Goal: Check status: Check status

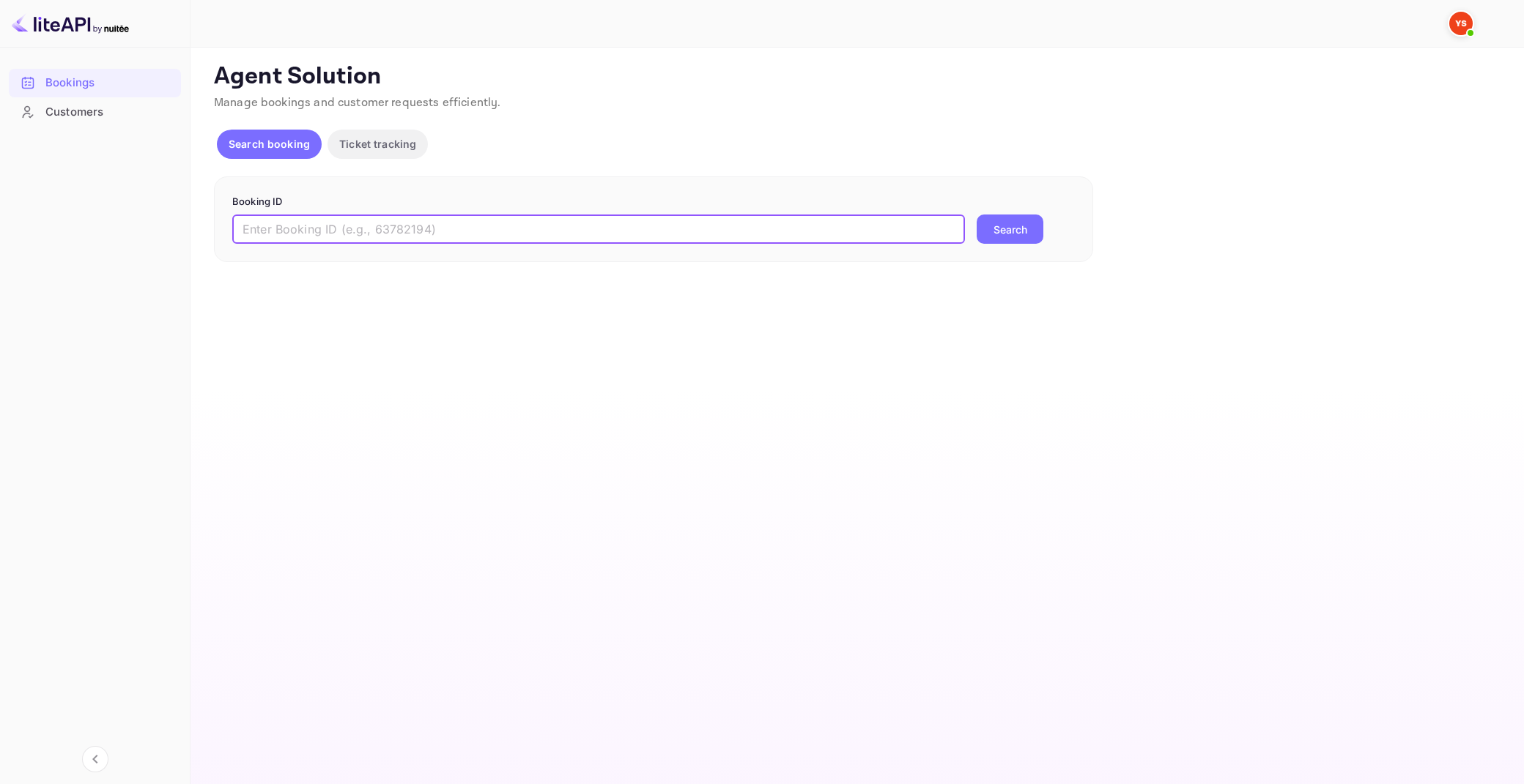
click at [312, 227] on input "text" at bounding box center [598, 229] width 732 height 29
type input "9419486"
click at [976, 215] on button "Search" at bounding box center [1009, 229] width 66 height 29
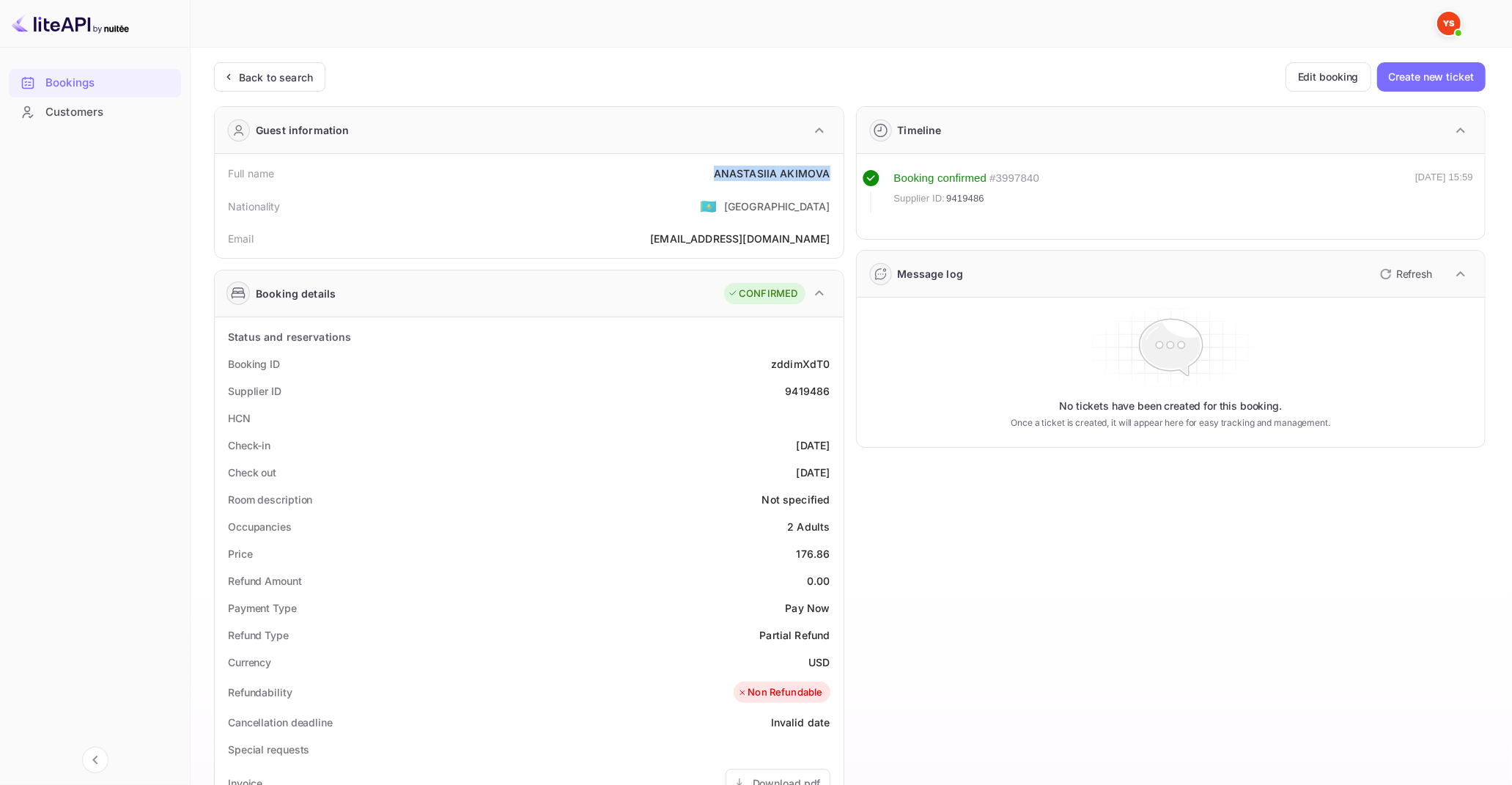
drag, startPoint x: 717, startPoint y: 176, endPoint x: 827, endPoint y: 174, distance: 110.0
click at [827, 174] on div "[PERSON_NAME]" at bounding box center [772, 173] width 117 height 15
copy div "[PERSON_NAME]"
drag, startPoint x: 800, startPoint y: 552, endPoint x: 835, endPoint y: 558, distance: 35.5
click at [833, 554] on div "Price 176.86" at bounding box center [529, 554] width 617 height 27
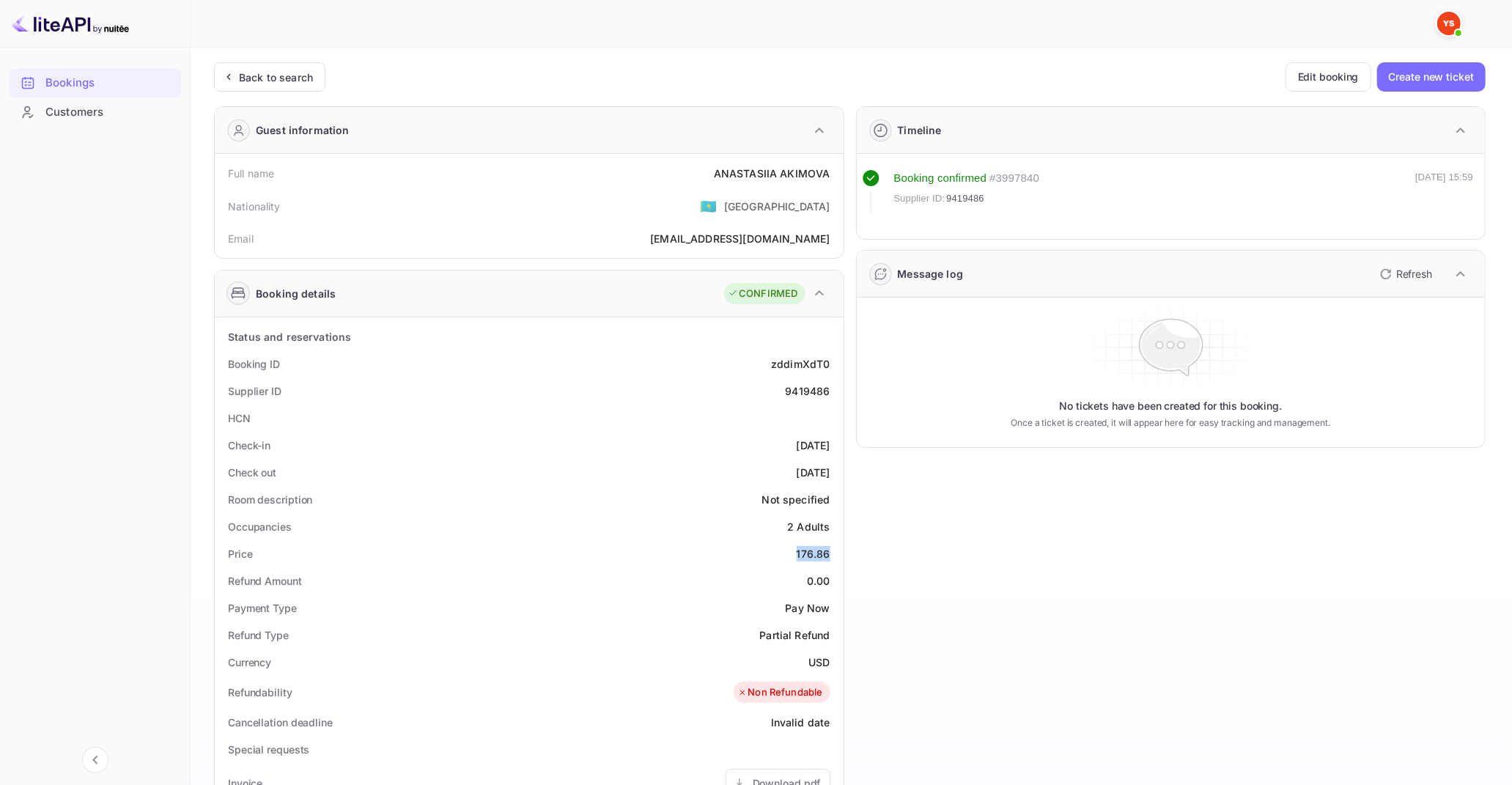
copy div "176.86"
drag, startPoint x: 807, startPoint y: 659, endPoint x: 833, endPoint y: 662, distance: 26.2
click at [832, 662] on div "Currency USD" at bounding box center [529, 662] width 617 height 27
copy div "USD"
